Goal: Task Accomplishment & Management: Complete application form

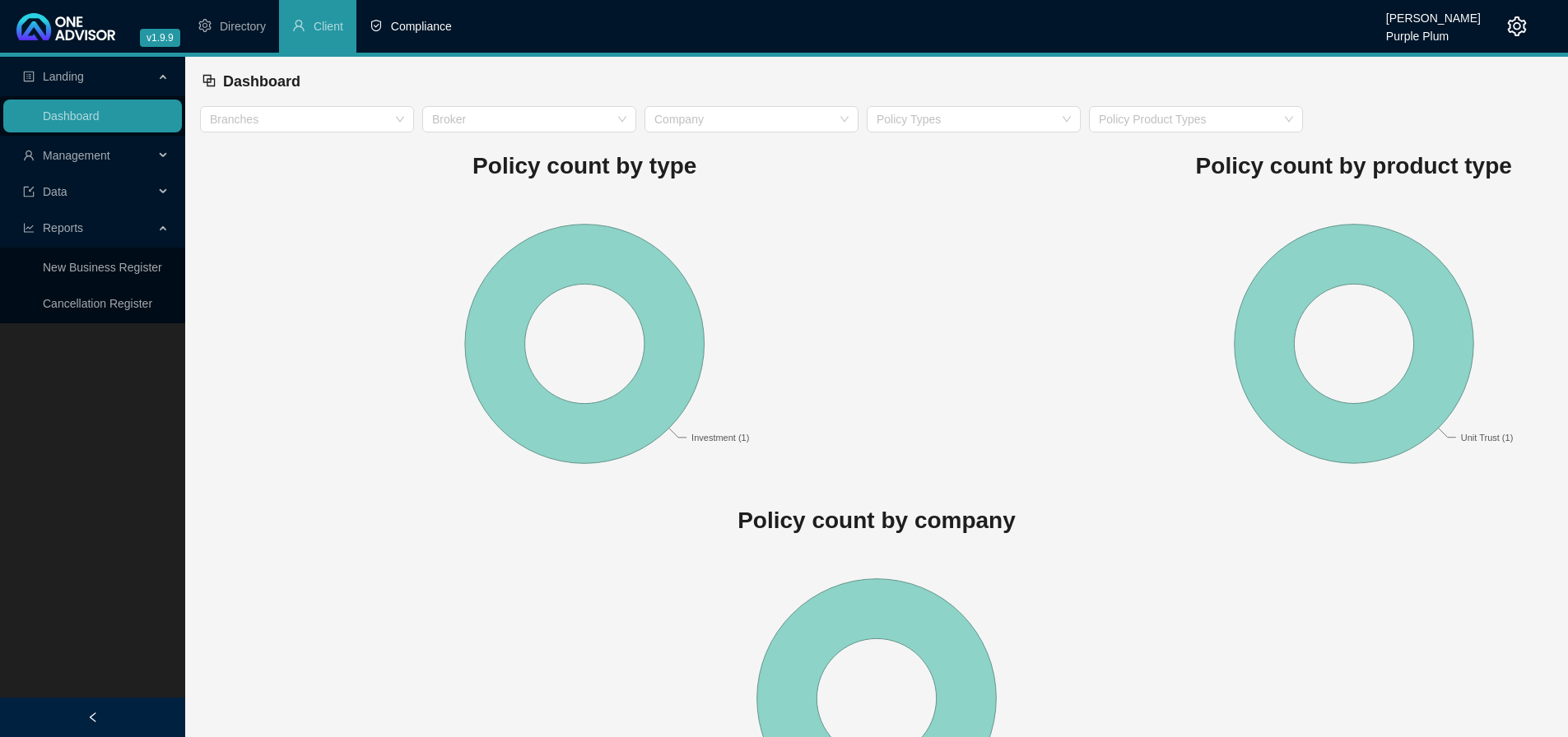
click at [431, 30] on span "Compliance" at bounding box center [421, 26] width 61 height 14
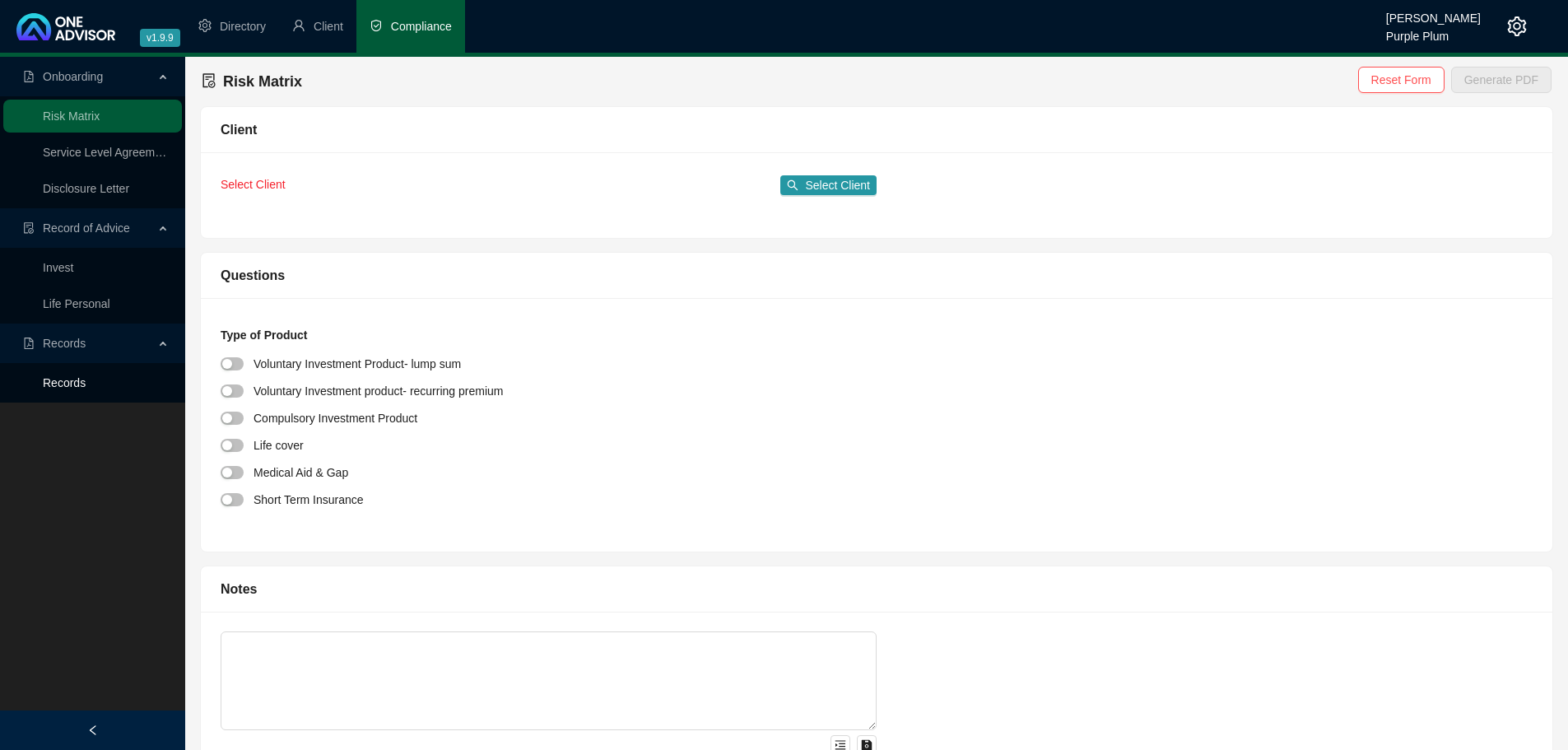
click at [85, 383] on link "Records" at bounding box center [64, 383] width 43 height 14
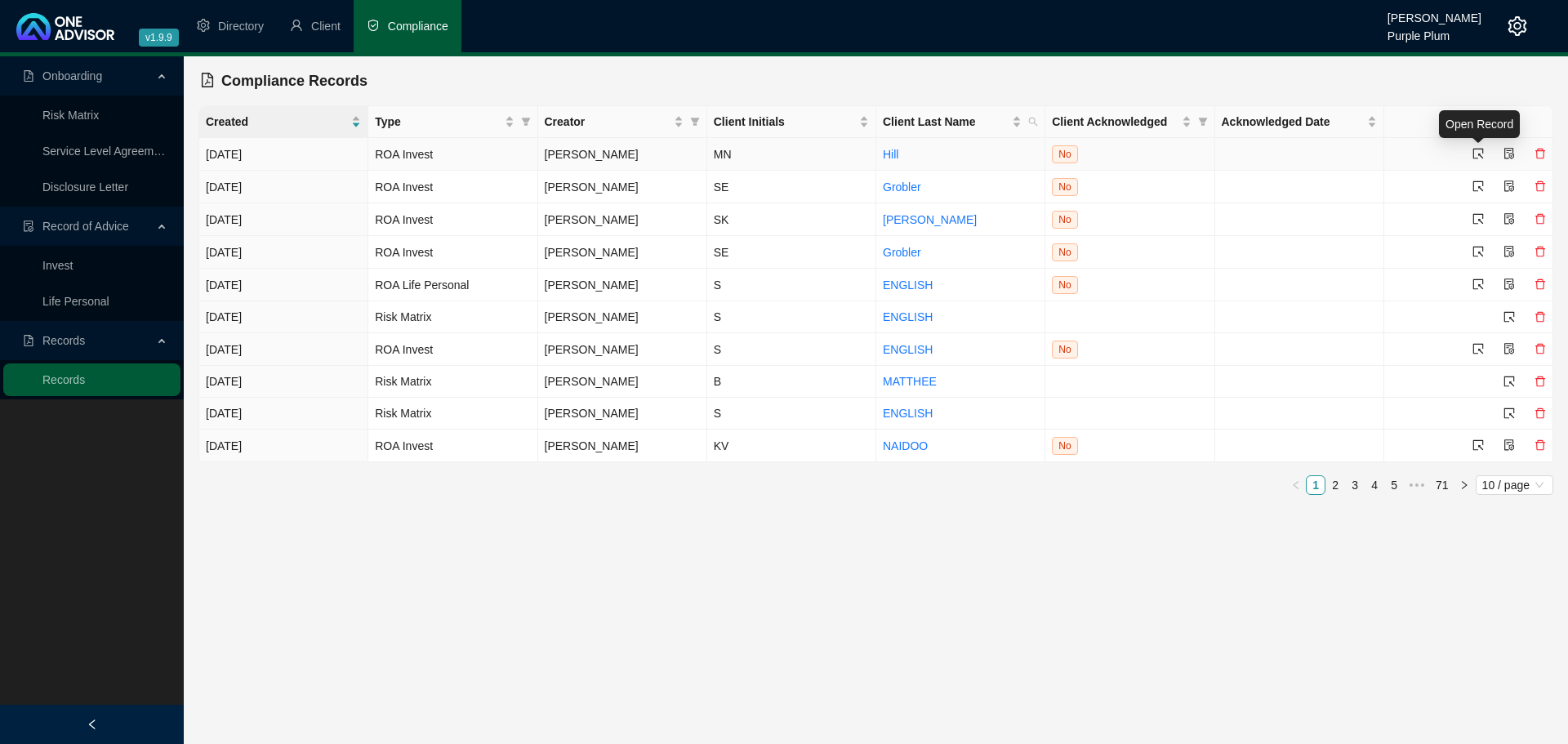
click at [1480, 153] on icon "select" at bounding box center [1478, 154] width 12 height 12
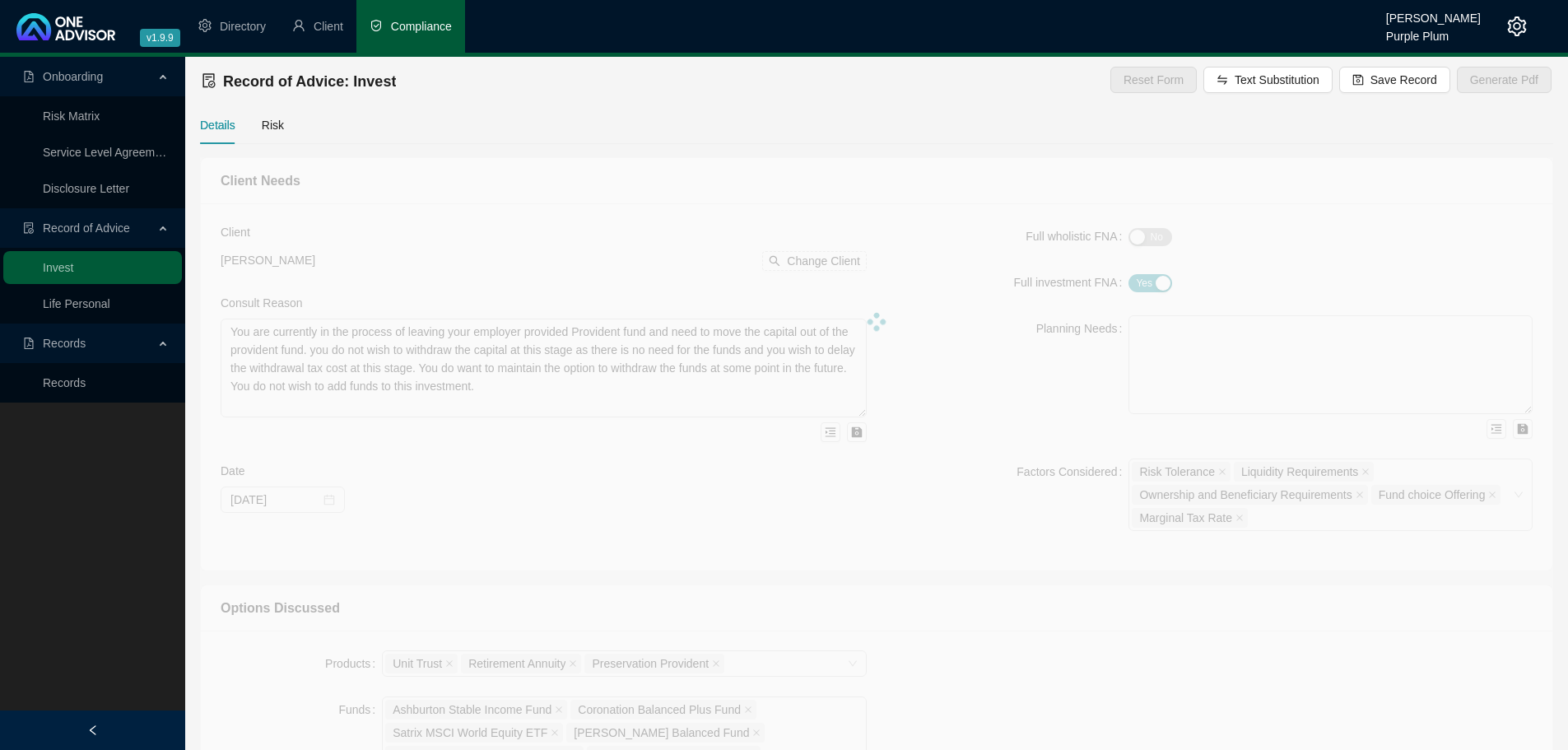
type textarea "We met to discuss your current investment holdings that have been managed by Ci…"
type textarea "There is a very large capital gain value currently on some of the Citadel holdi…"
type textarea "Offshore Unit Trust, Offshore Endowment, Share portfolio, Hedge Fund, Unit Trust"
type input "[DATE]"
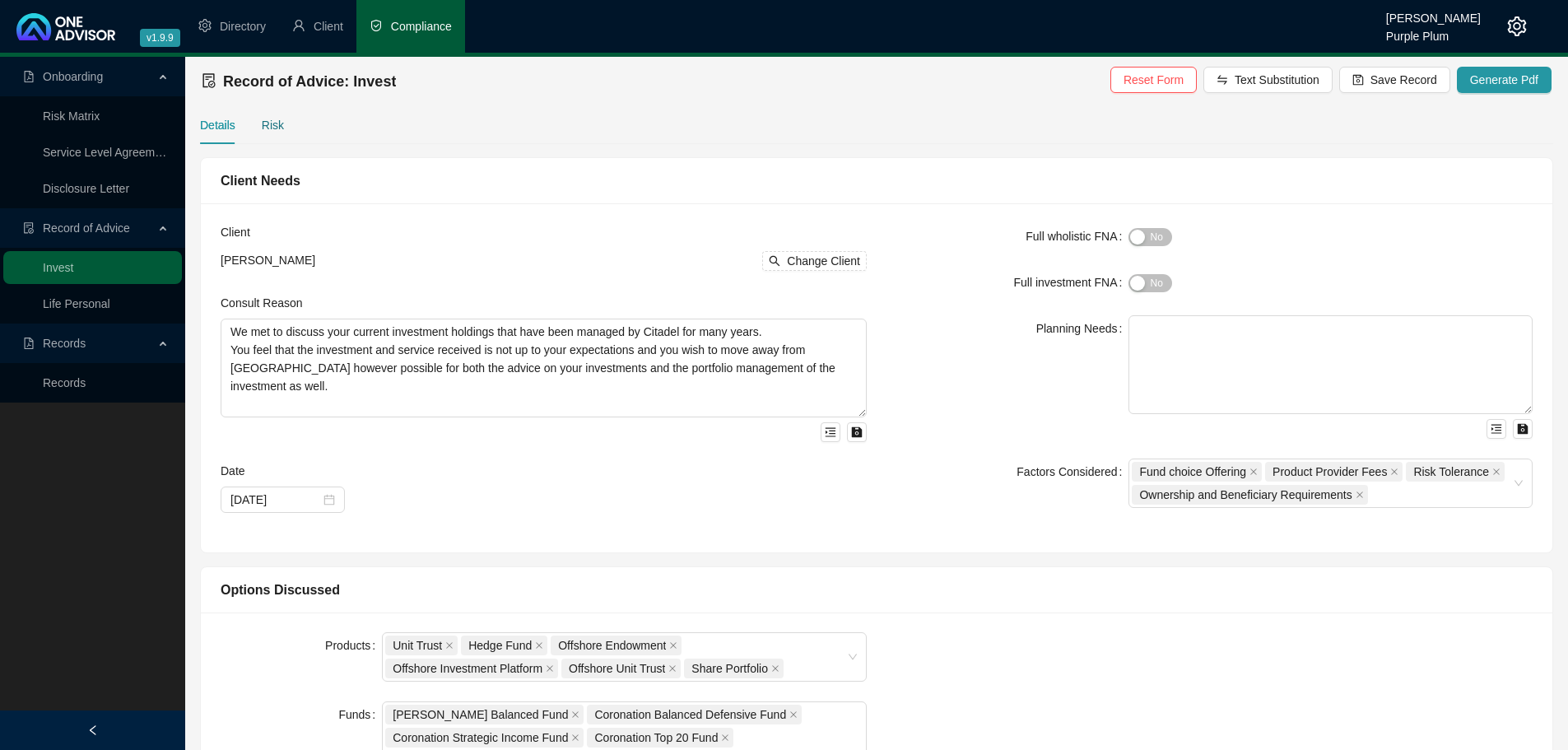
click at [281, 118] on div "Risk" at bounding box center [272, 125] width 22 height 18
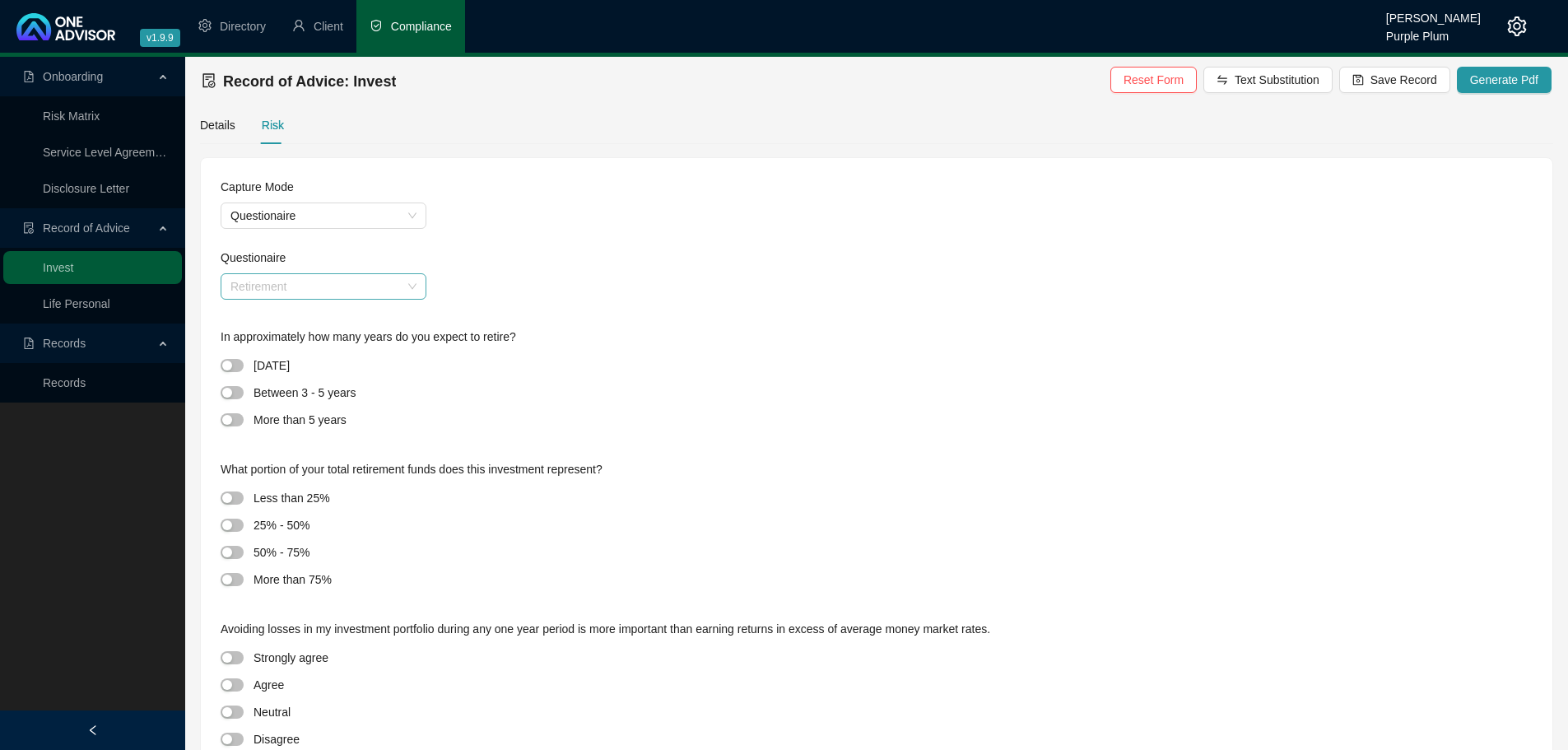
click at [240, 290] on span "Retirement" at bounding box center [324, 286] width 186 height 24
click at [251, 306] on div "Discretionary" at bounding box center [324, 319] width 200 height 26
click at [225, 388] on div "button" at bounding box center [227, 392] width 10 height 10
click at [243, 553] on div at bounding box center [237, 552] width 33 height 19
click at [235, 552] on span "button" at bounding box center [233, 552] width 23 height 14
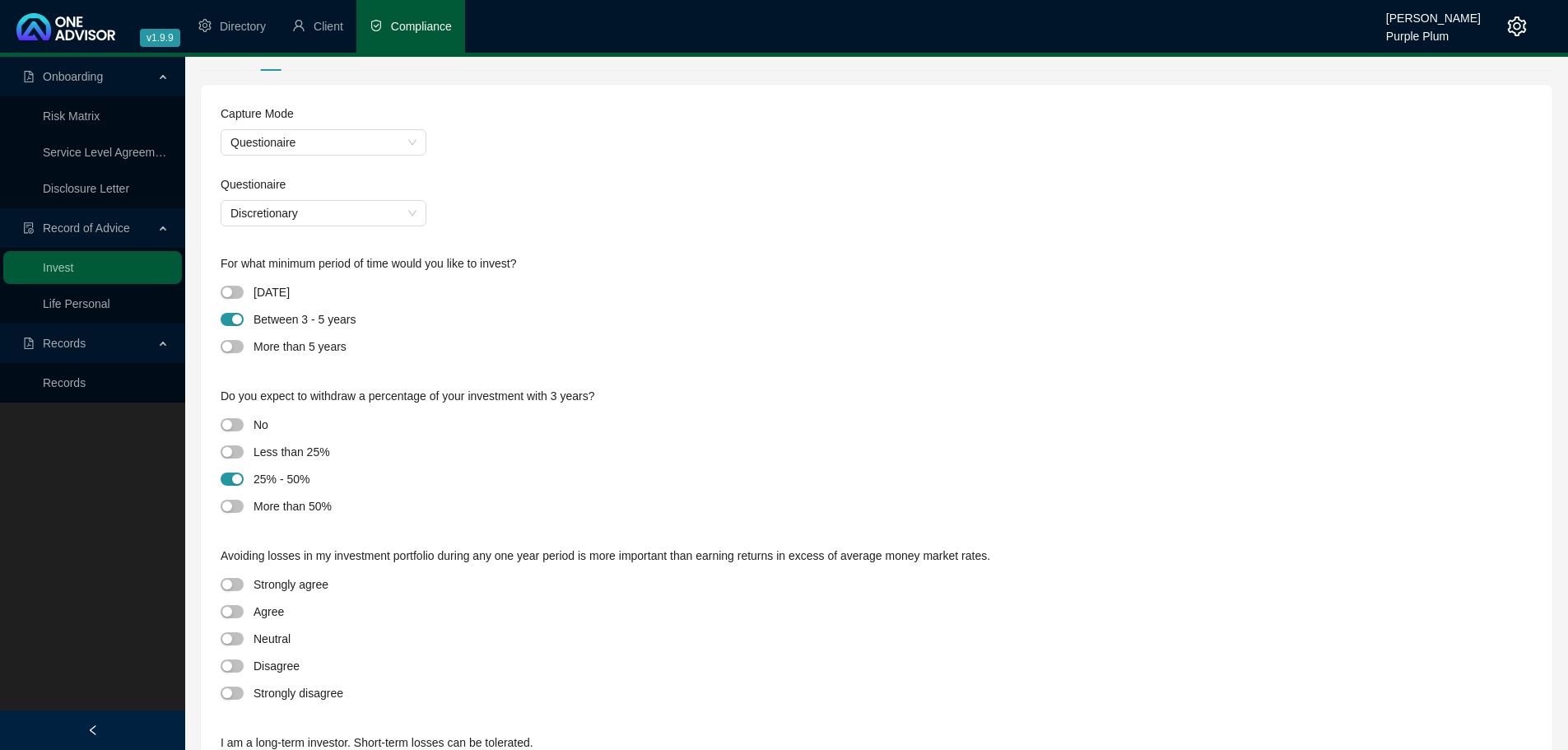
scroll to position [247, 0]
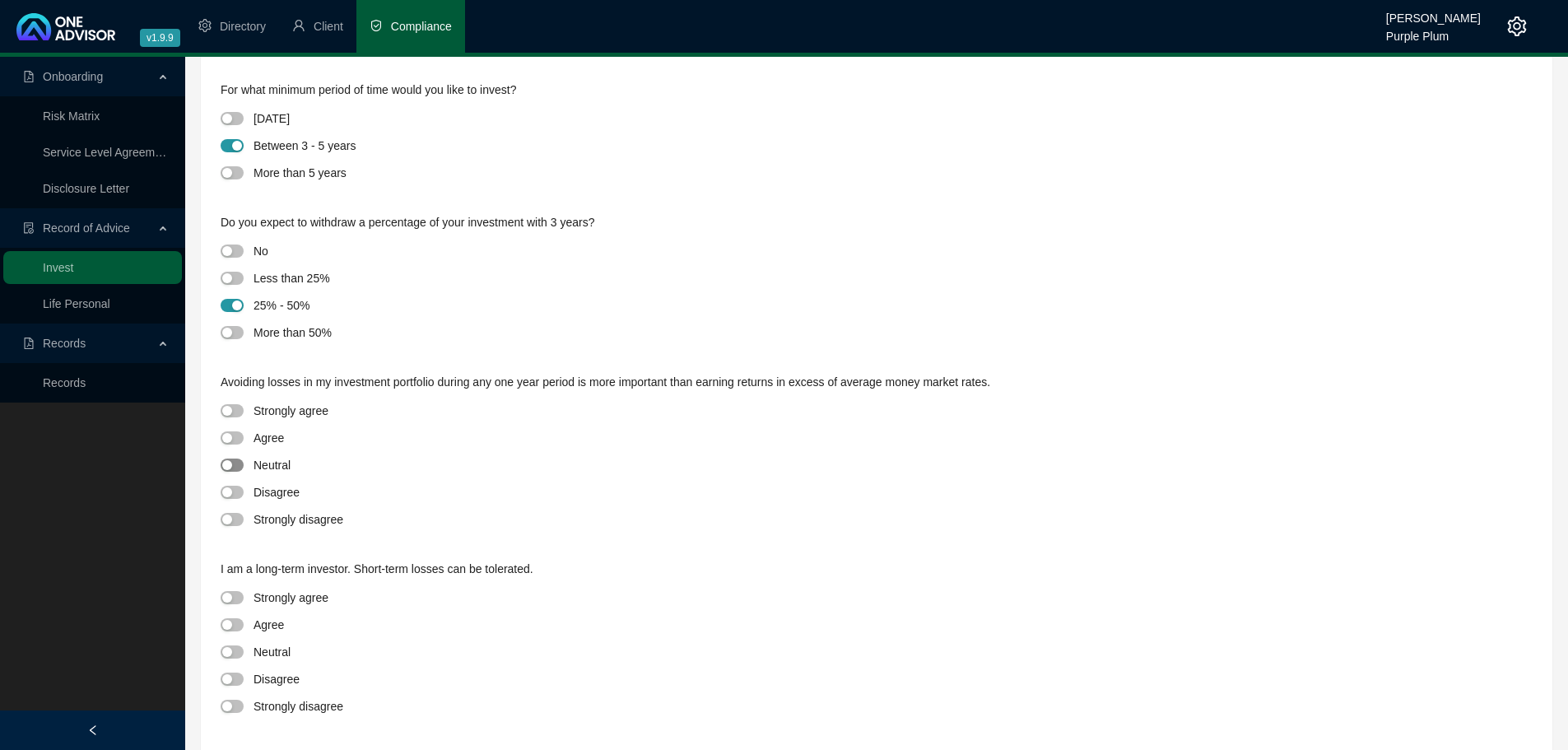
click at [233, 464] on span "button" at bounding box center [233, 465] width 23 height 14
click at [223, 648] on div "button" at bounding box center [227, 652] width 10 height 10
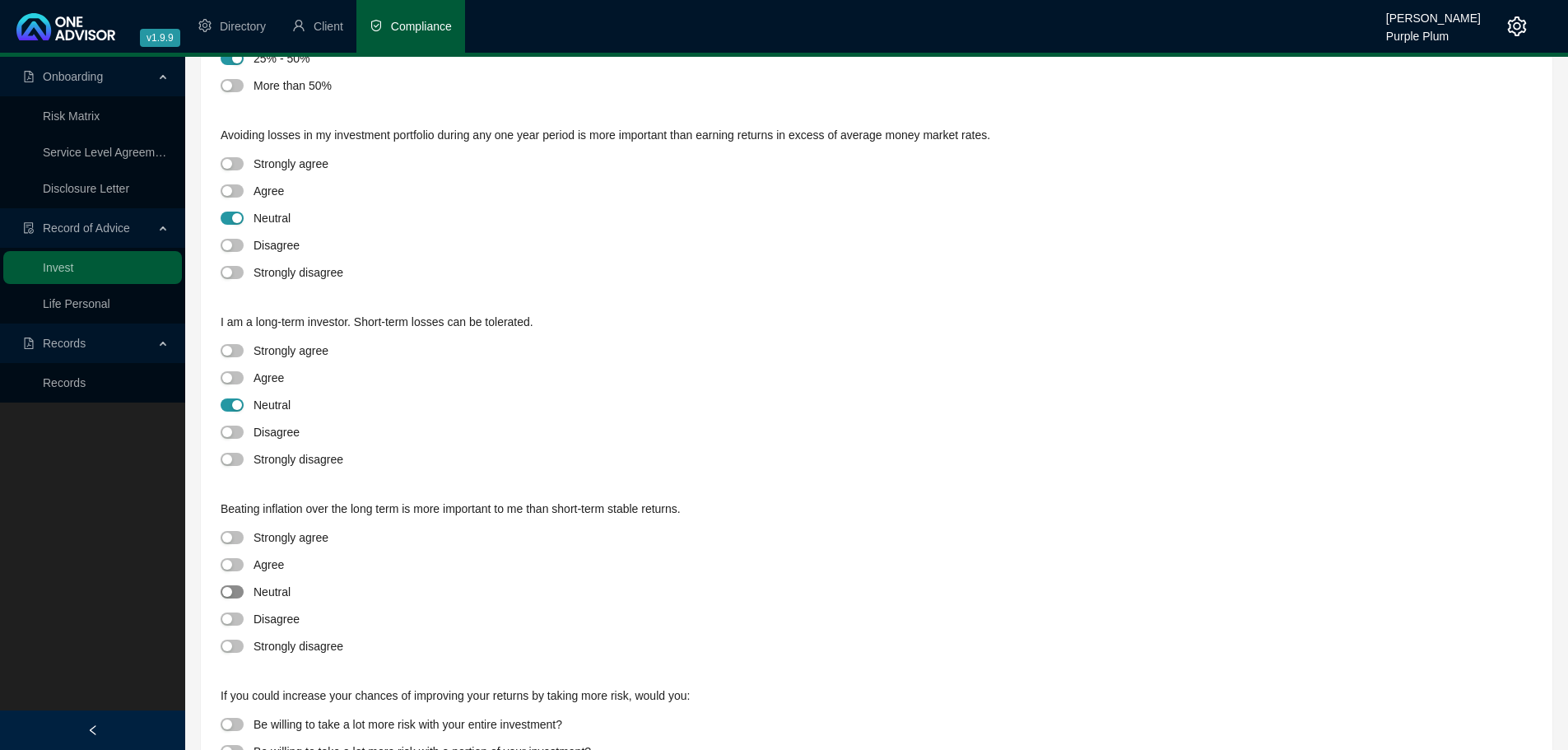
click at [233, 597] on span "button" at bounding box center [233, 592] width 23 height 14
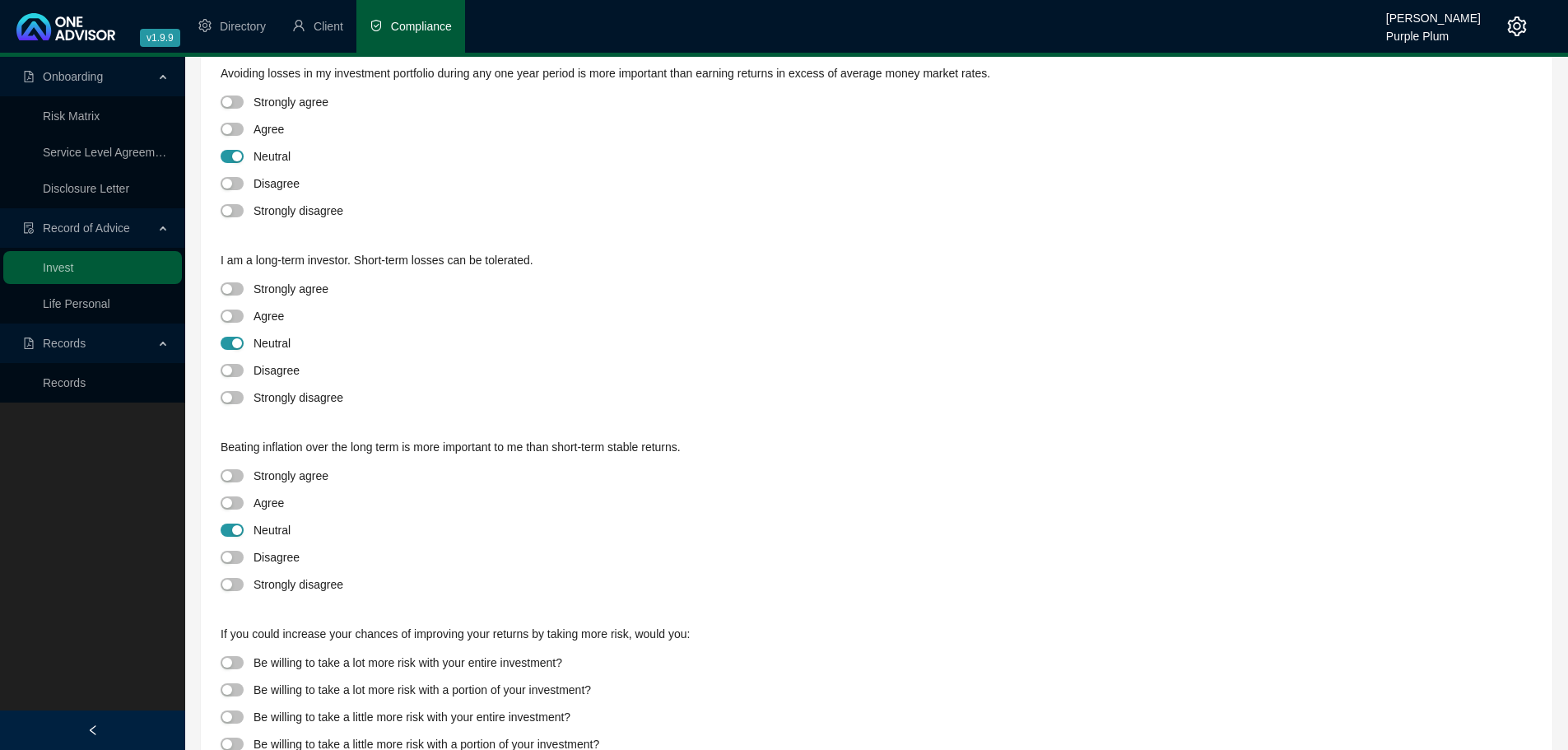
scroll to position [630, 0]
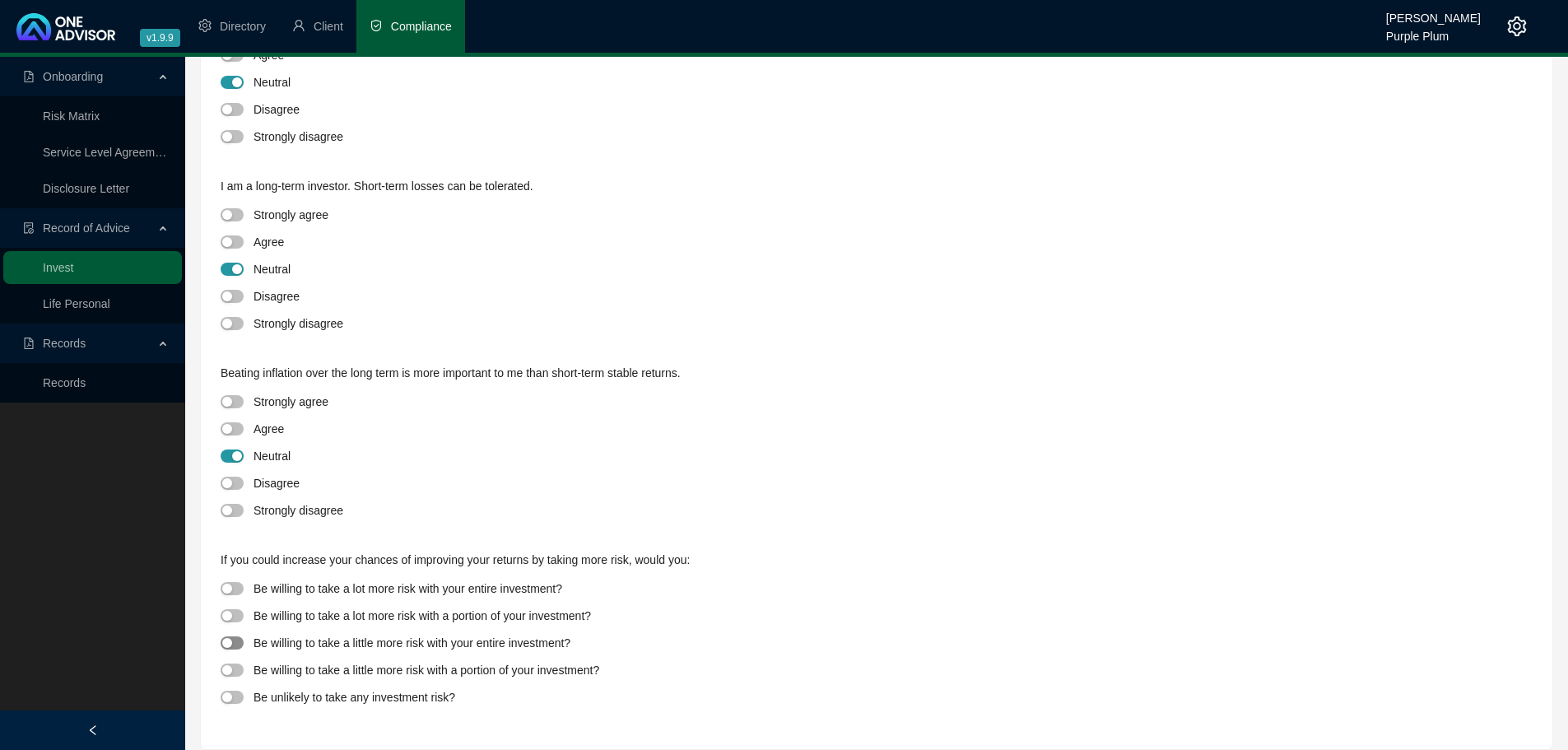
click at [230, 642] on div "button" at bounding box center [227, 642] width 10 height 10
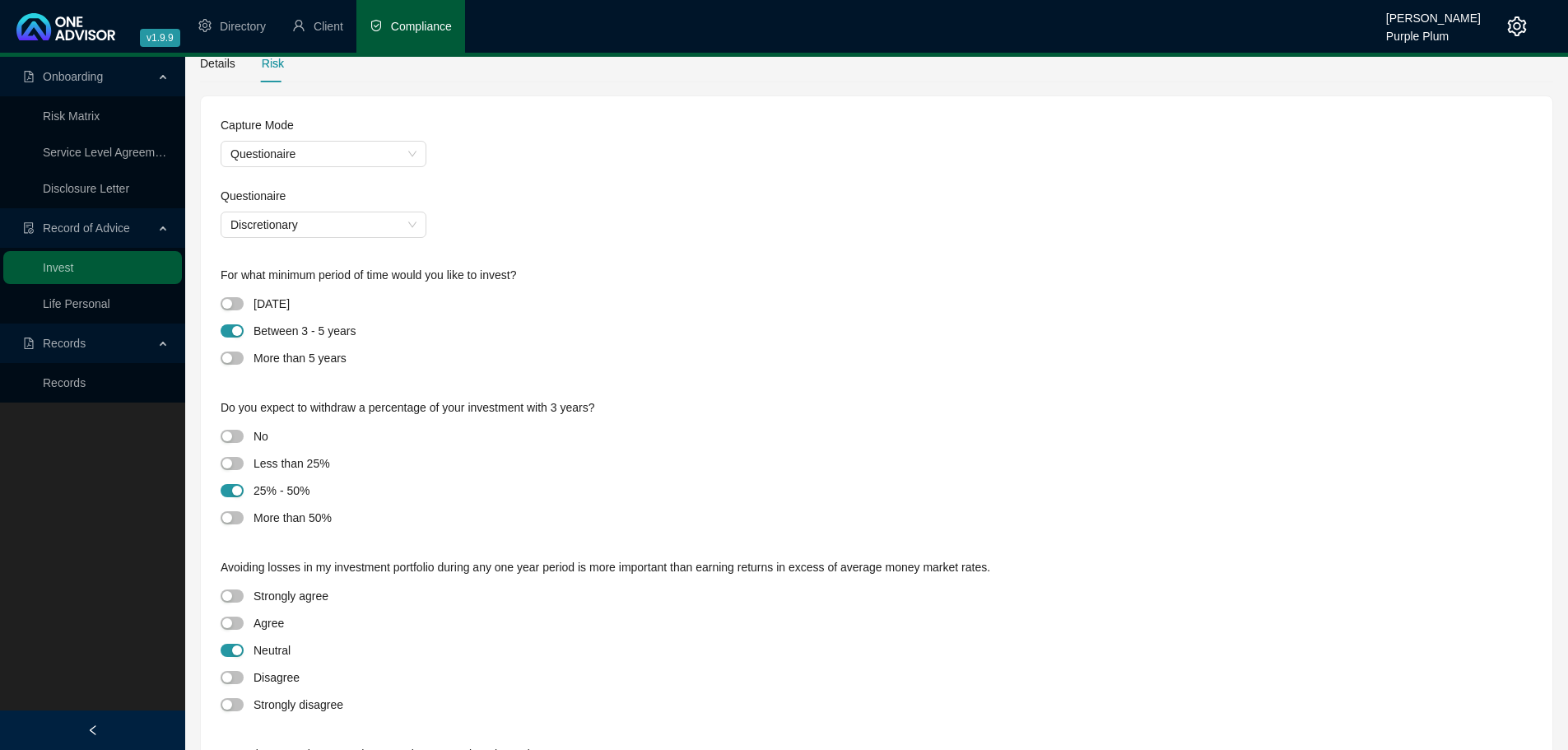
scroll to position [0, 0]
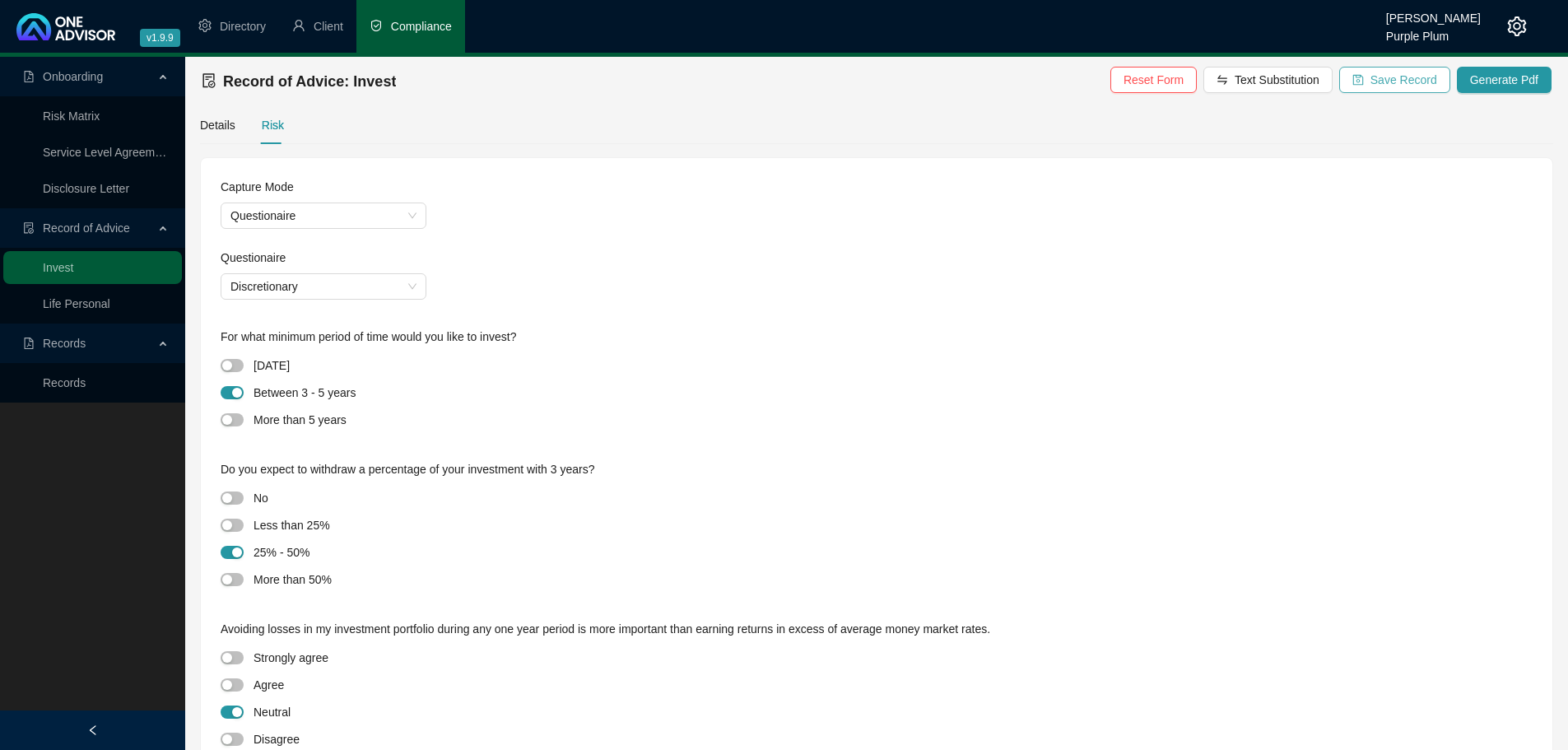
click at [1407, 77] on span "Save Record" at bounding box center [1403, 79] width 67 height 18
click at [1505, 77] on span "Generate Pdf" at bounding box center [1504, 79] width 68 height 18
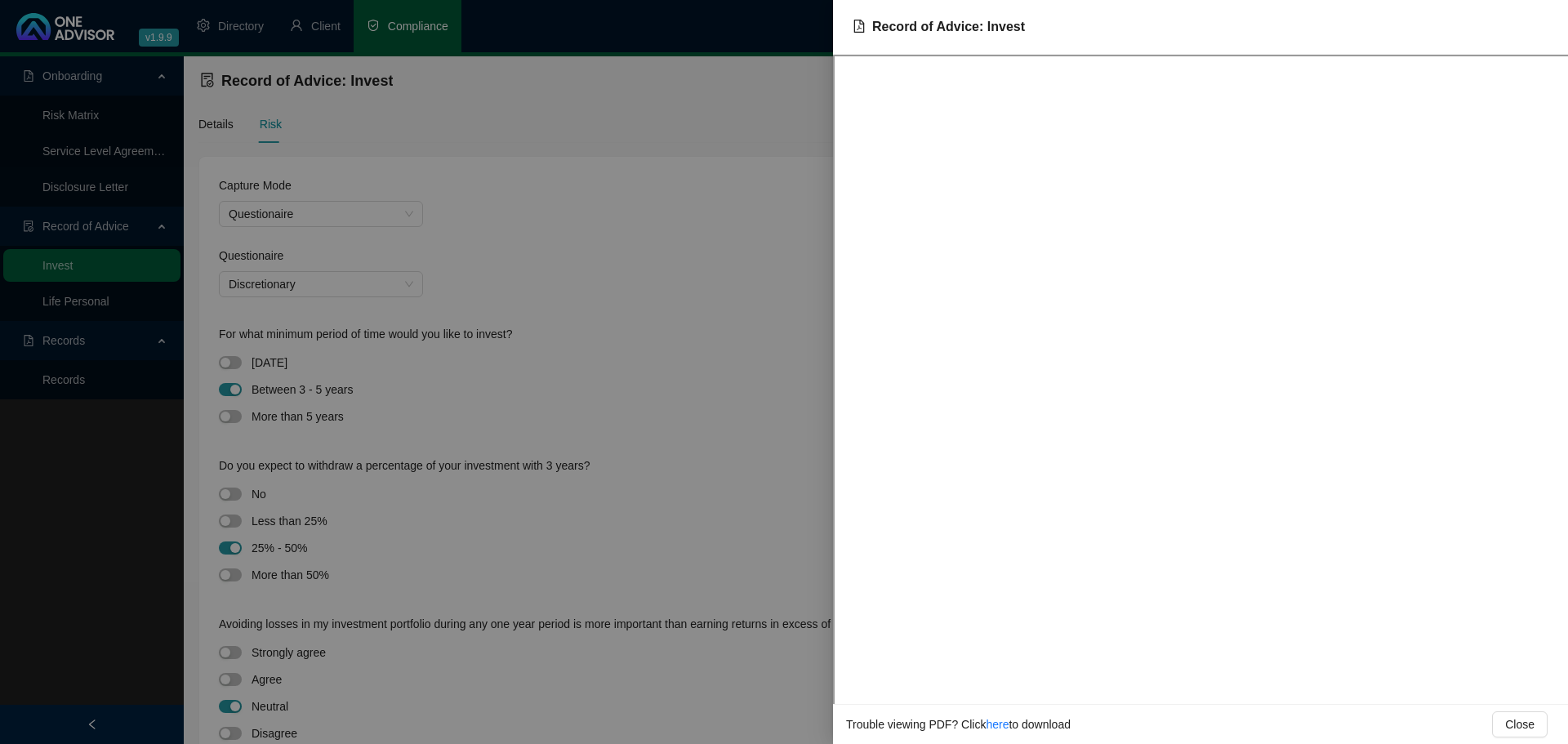
click at [729, 298] on div at bounding box center [784, 372] width 1568 height 744
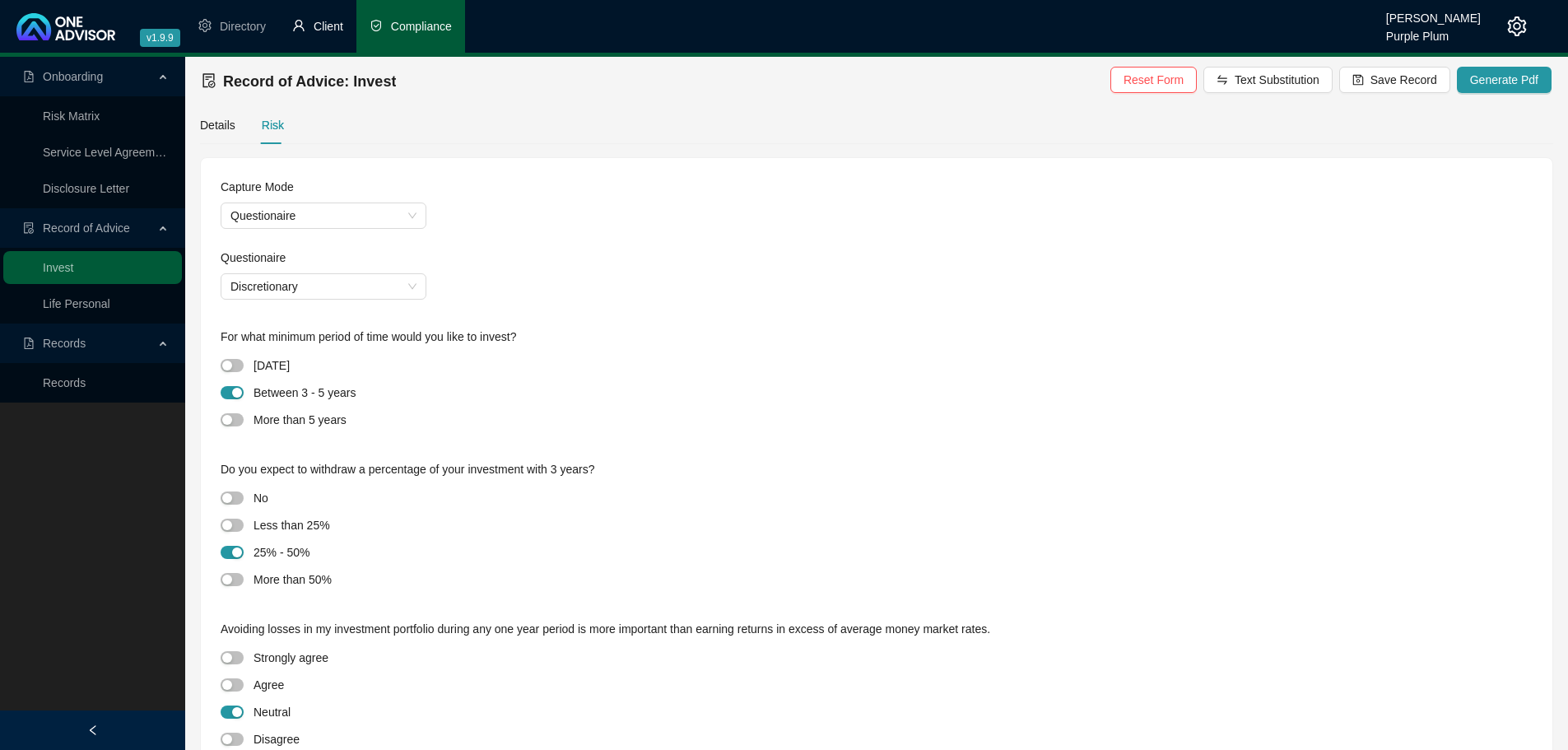
click at [325, 25] on span "Client" at bounding box center [329, 26] width 30 height 14
